Goal: Check status: Check status

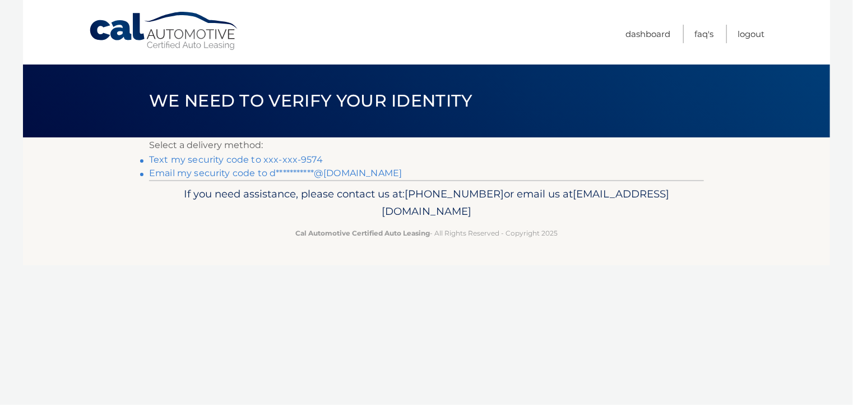
click at [291, 160] on link "Text my security code to xxx-xxx-9574" at bounding box center [236, 159] width 174 height 11
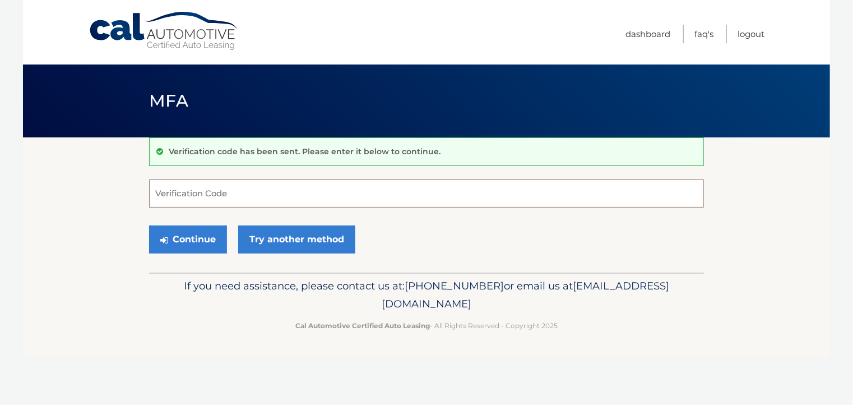
click at [230, 186] on input "Verification Code" at bounding box center [426, 193] width 555 height 28
type input "481315"
click at [176, 240] on button "Continue" at bounding box center [188, 239] width 78 height 28
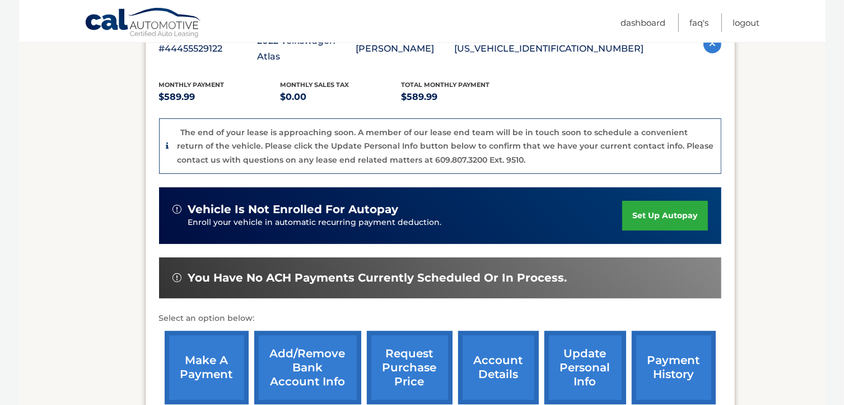
scroll to position [336, 0]
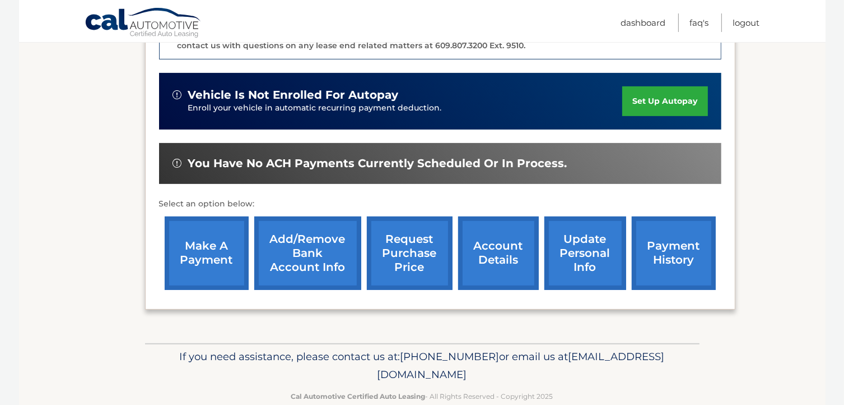
click at [500, 229] on link "account details" at bounding box center [498, 252] width 81 height 73
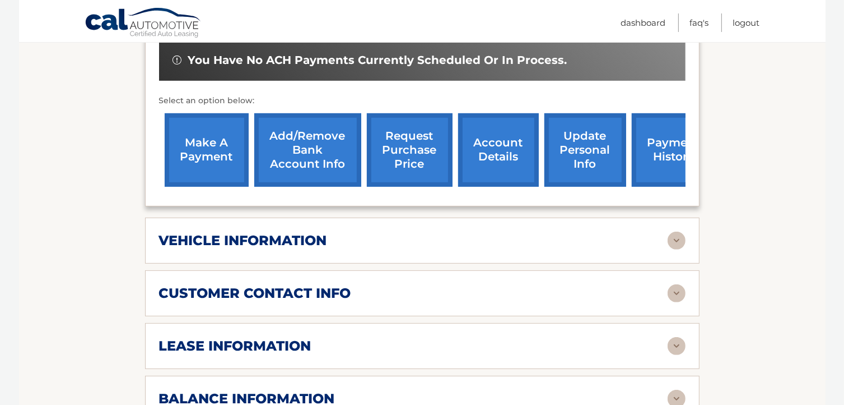
scroll to position [392, 0]
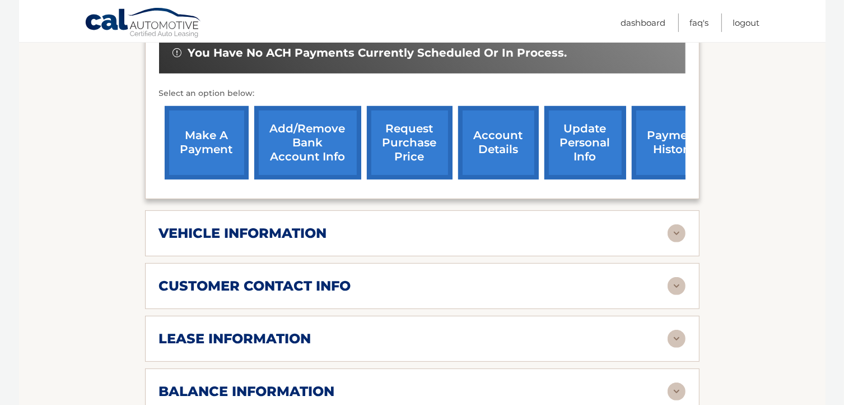
click at [681, 224] on img at bounding box center [677, 233] width 18 height 18
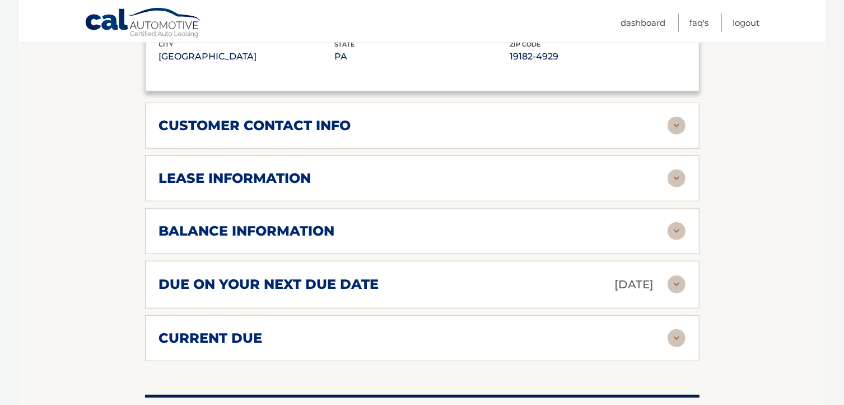
scroll to position [840, 0]
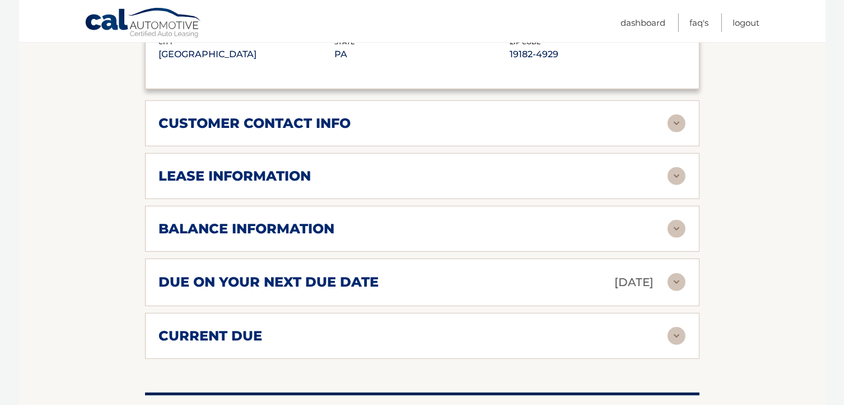
click at [677, 273] on img at bounding box center [677, 282] width 18 height 18
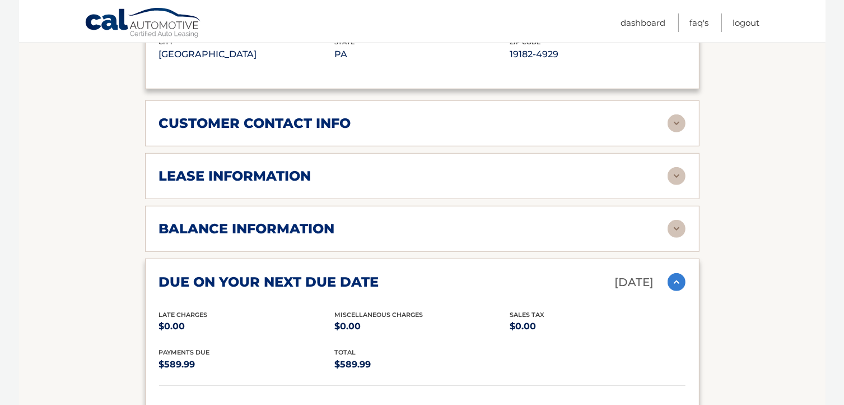
click at [666, 220] on div "balance information" at bounding box center [422, 229] width 527 height 18
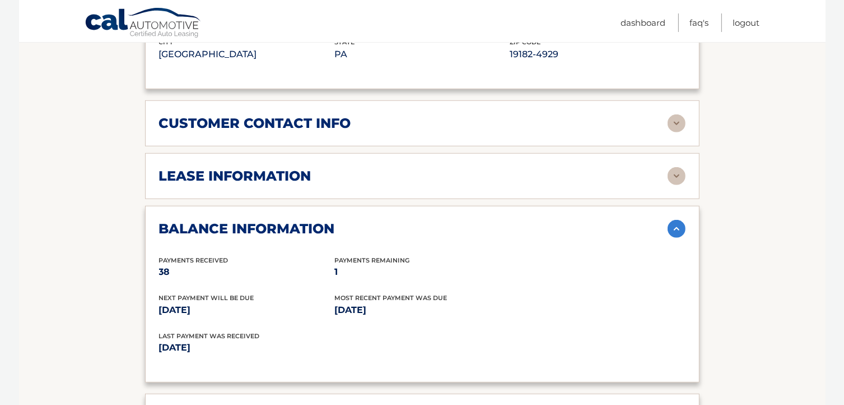
click at [689, 153] on div "lease information Contract Start Date Jun 27, 2022 Term 39 Maturity Date Sep 27…" at bounding box center [422, 176] width 555 height 46
click at [673, 167] on img at bounding box center [677, 176] width 18 height 18
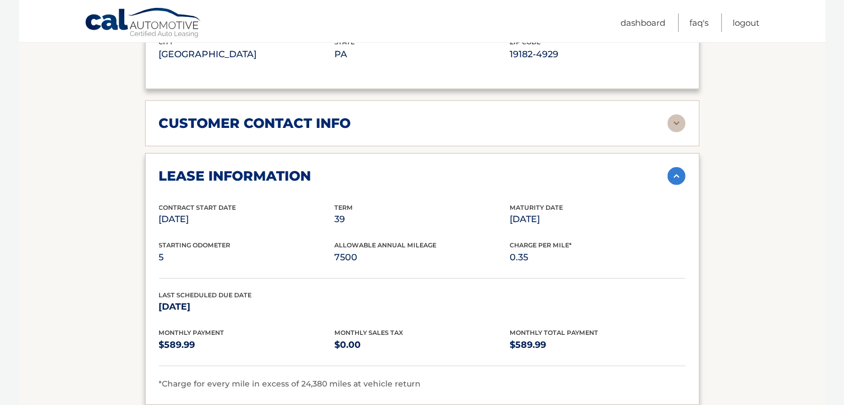
click at [677, 114] on img at bounding box center [677, 123] width 18 height 18
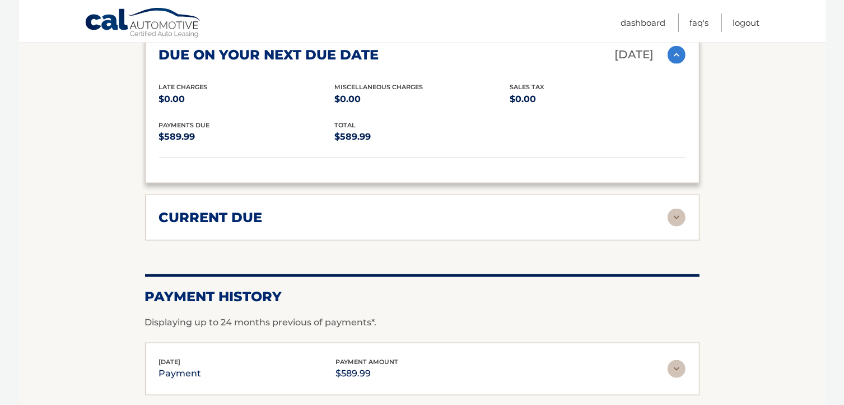
scroll to position [1771, 0]
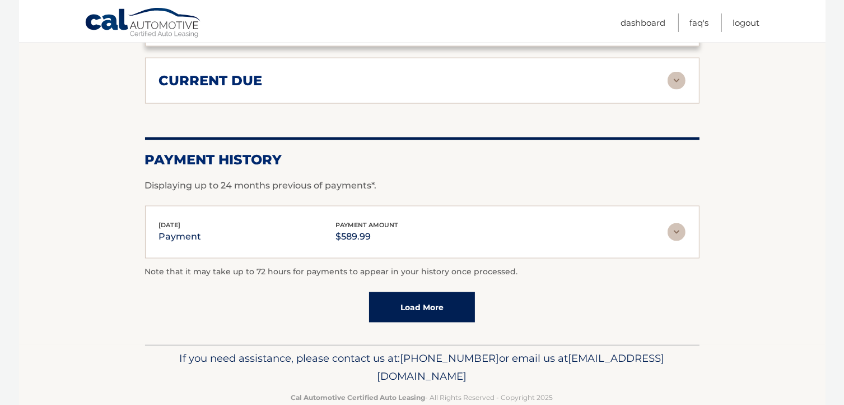
click at [430, 292] on link "Load More" at bounding box center [422, 307] width 106 height 30
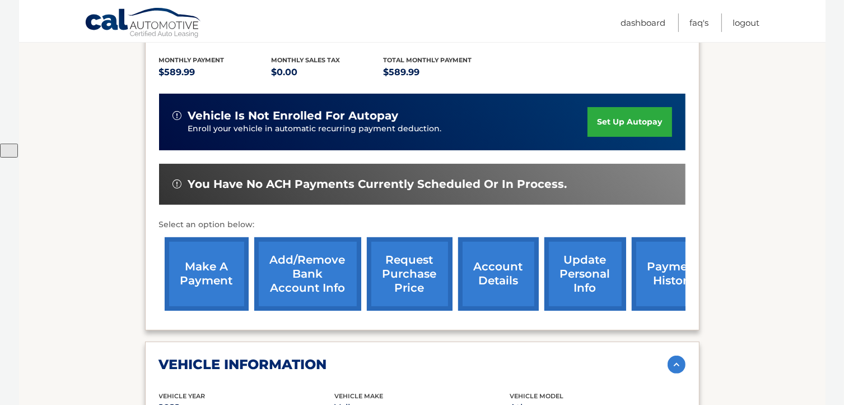
scroll to position [370, 0]
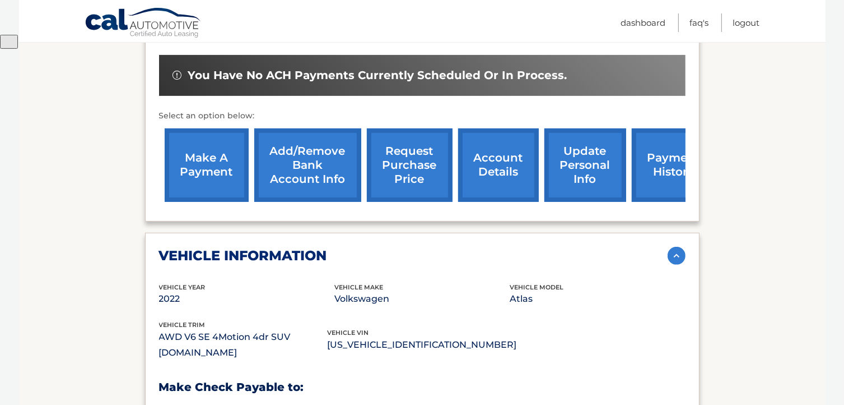
click at [493, 159] on link "account details" at bounding box center [498, 164] width 81 height 73
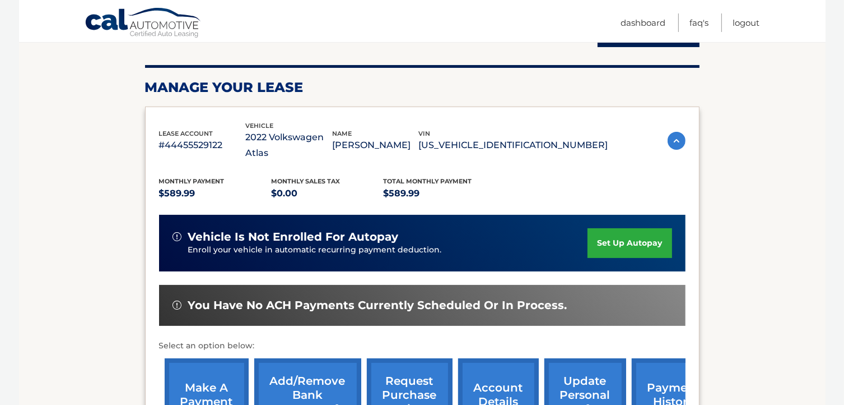
scroll to position [336, 0]
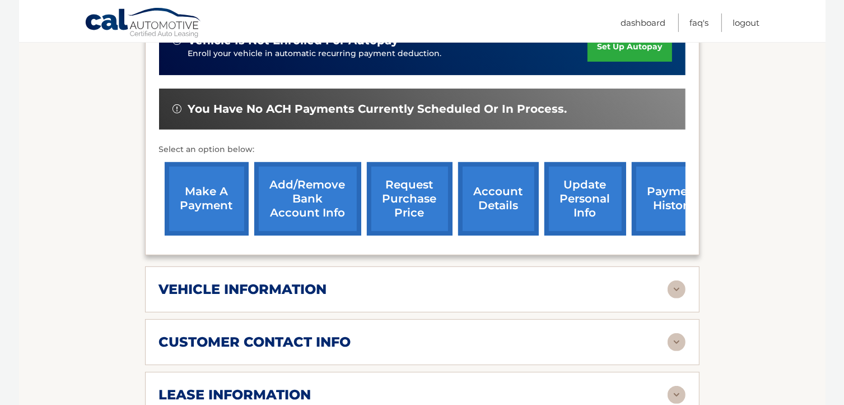
click at [659, 188] on link "payment history" at bounding box center [674, 198] width 84 height 73
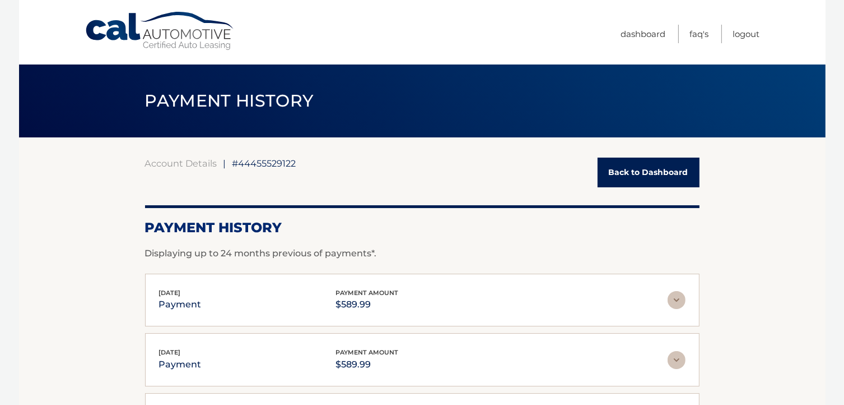
click at [650, 178] on link "Back to Dashboard" at bounding box center [649, 172] width 102 height 30
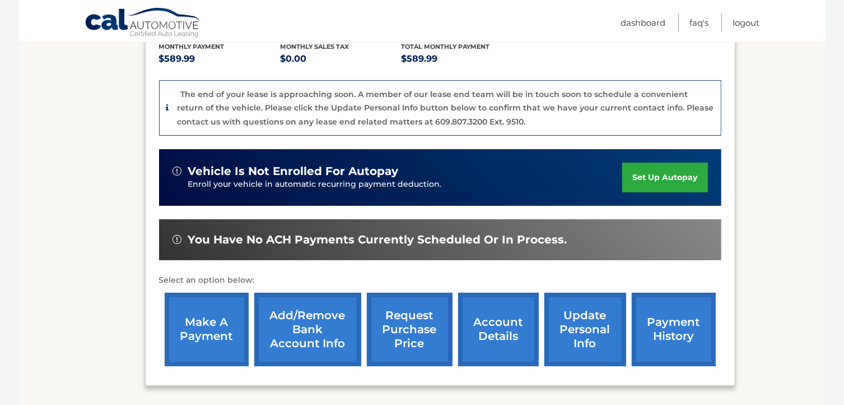
scroll to position [118, 0]
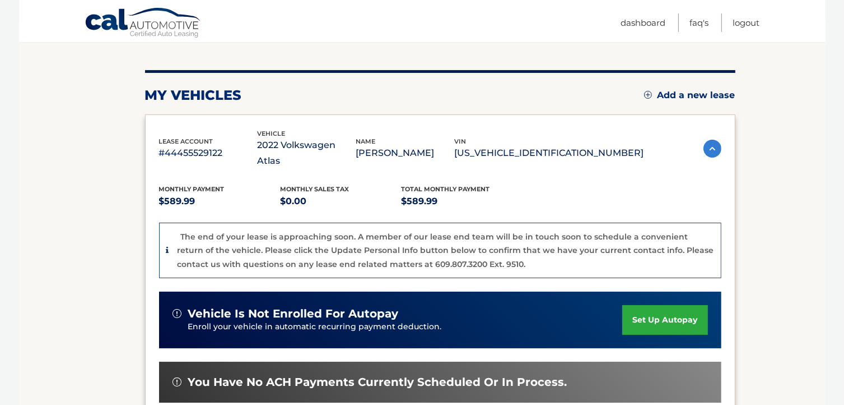
click at [531, 145] on p "[US_VEHICLE_IDENTIFICATION_NUMBER]" at bounding box center [549, 153] width 189 height 16
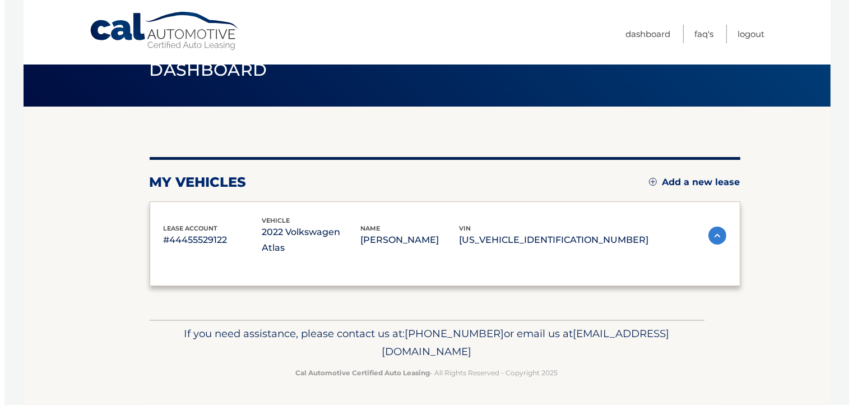
scroll to position [0, 0]
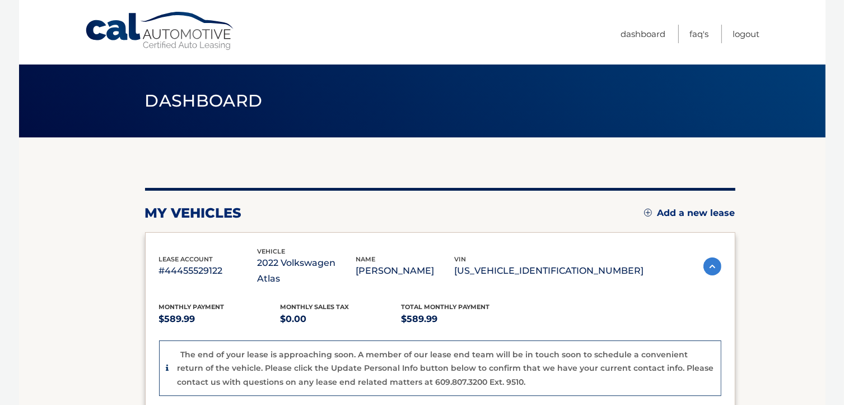
drag, startPoint x: 531, startPoint y: 144, endPoint x: 509, endPoint y: 247, distance: 105.5
click at [455, 254] on div "name [PERSON_NAME]" at bounding box center [405, 266] width 99 height 25
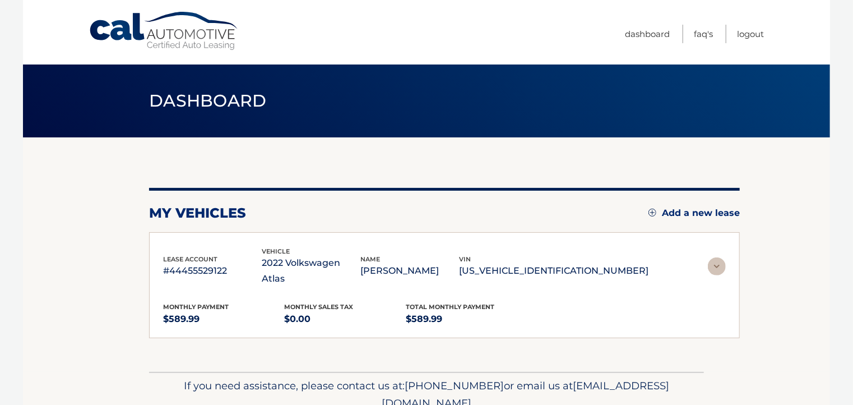
click at [531, 263] on p "[US_VEHICLE_IDENTIFICATION_NUMBER]" at bounding box center [553, 271] width 189 height 16
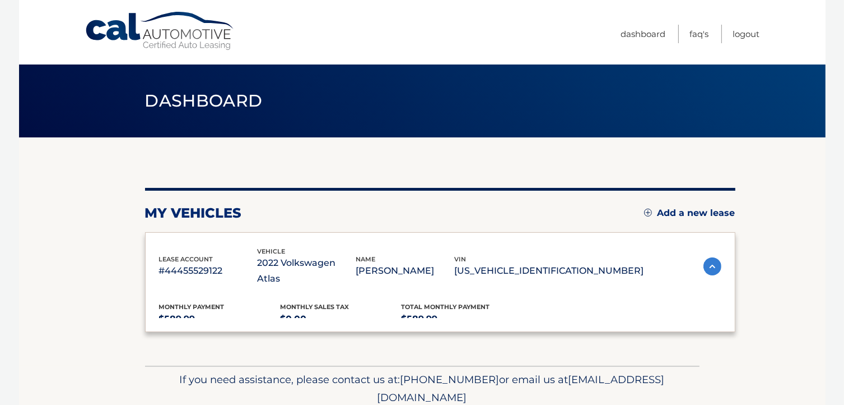
click at [531, 263] on p "[US_VEHICLE_IDENTIFICATION_NUMBER]" at bounding box center [549, 271] width 189 height 16
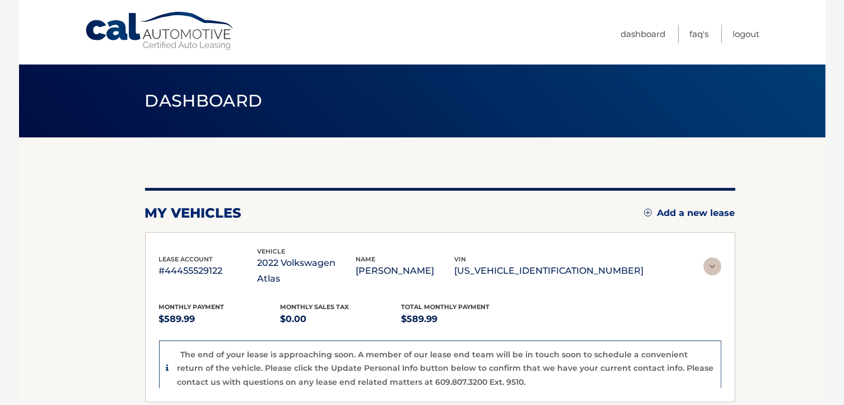
click at [531, 266] on p "[US_VEHICLE_IDENTIFICATION_NUMBER]" at bounding box center [549, 271] width 189 height 16
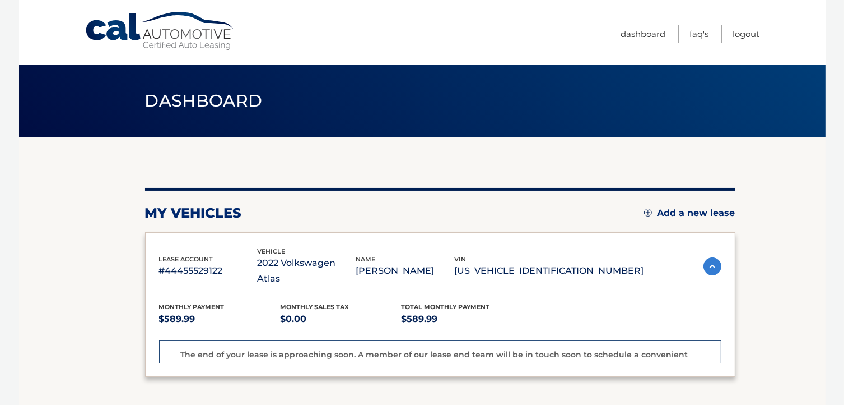
click at [531, 266] on p "[US_VEHICLE_IDENTIFICATION_NUMBER]" at bounding box center [549, 271] width 189 height 16
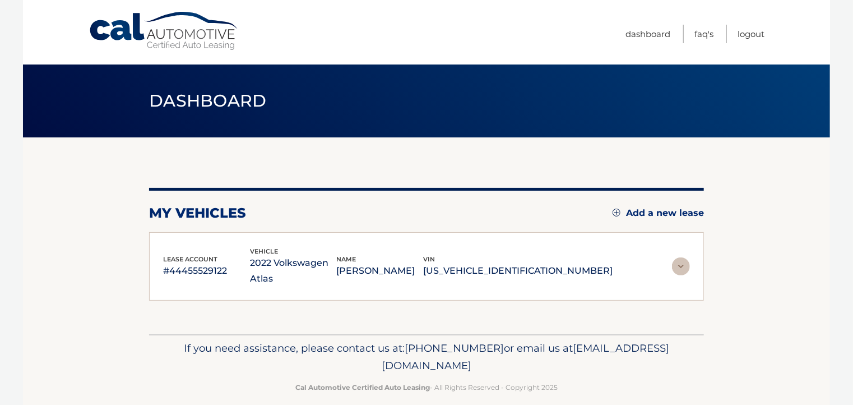
copy p "[US_VEHICLE_IDENTIFICATION_NUMBER]"
